Goal: Information Seeking & Learning: Compare options

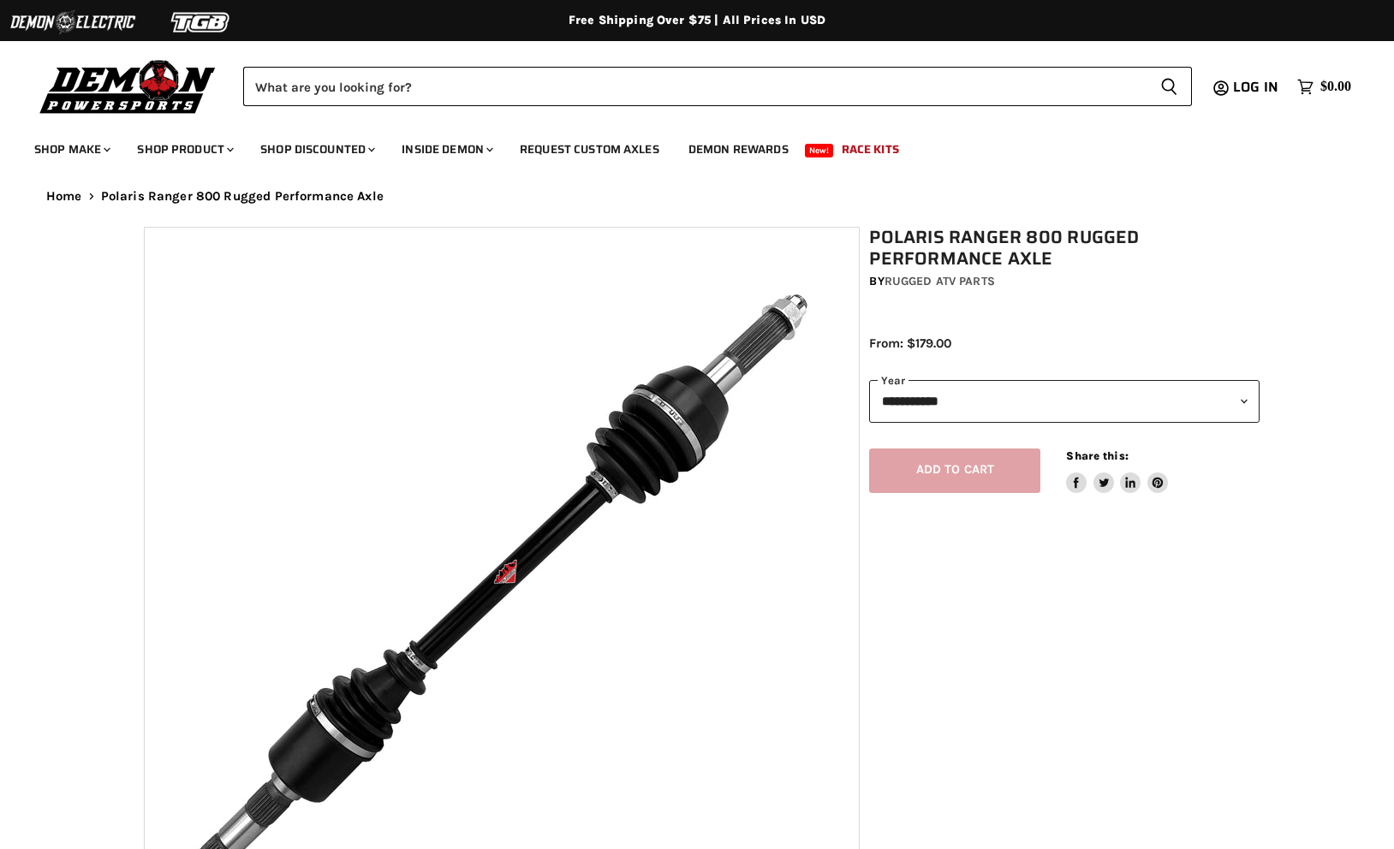
select select "******"
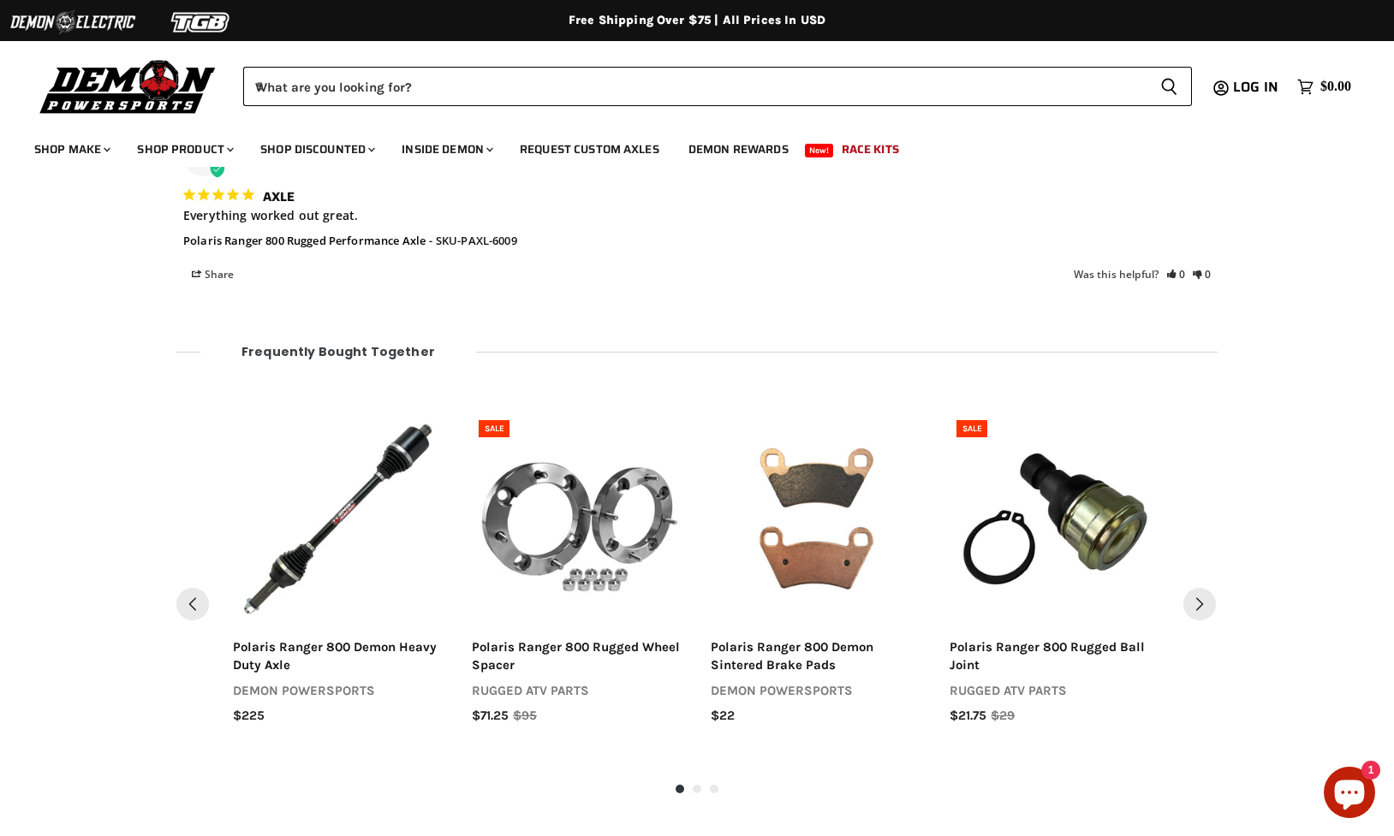
scroll to position [1872, 0]
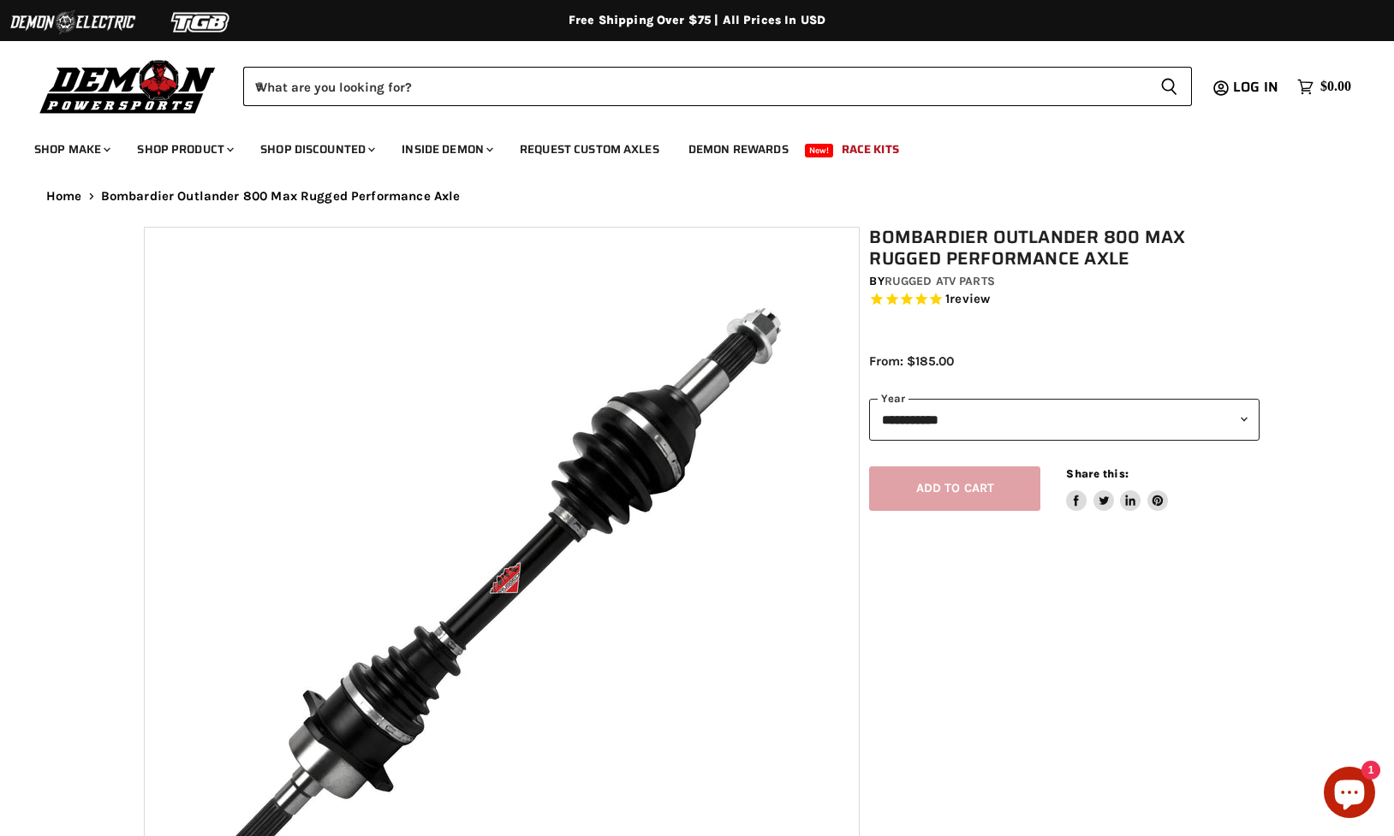
select select "******"
